Goal: Task Accomplishment & Management: Manage account settings

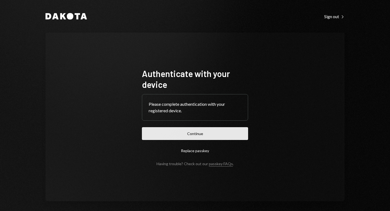
click at [200, 134] on button "Continue" at bounding box center [195, 133] width 106 height 13
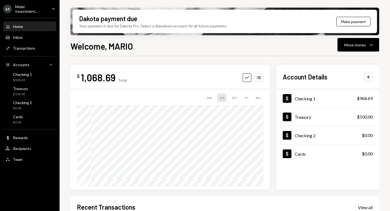
click at [27, 7] on div "Molat Investment..." at bounding box center [31, 8] width 32 height 9
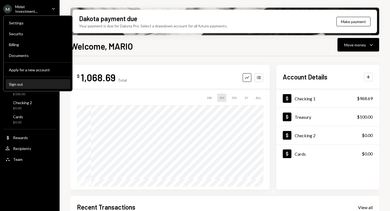
click at [40, 81] on button "Sign out" at bounding box center [38, 84] width 64 height 10
